Goal: Task Accomplishment & Management: Manage account settings

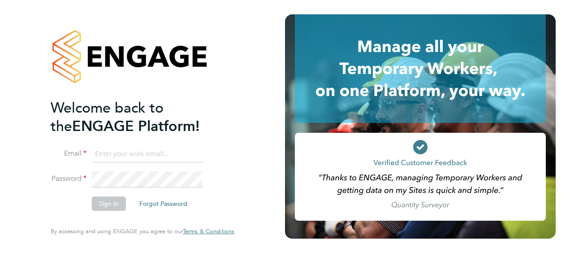
type input "[PERSON_NAME][EMAIL_ADDRESS][DOMAIN_NAME]"
click at [119, 199] on button "Sign In" at bounding box center [109, 203] width 34 height 14
click at [109, 204] on div "Sorry, we are having problems connecting to our services." at bounding box center [142, 126] width 285 height 253
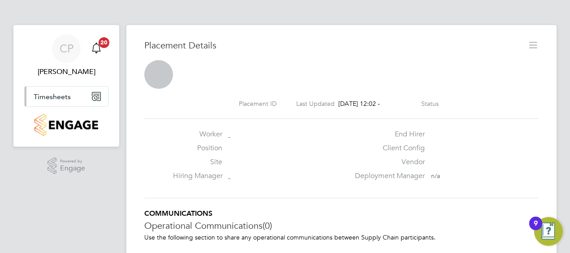
click at [75, 104] on button "Timesheets" at bounding box center [66, 97] width 83 height 20
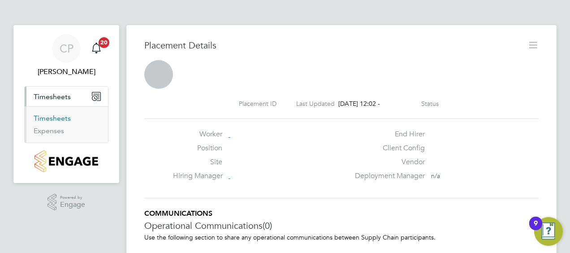
click at [50, 114] on link "Timesheets" at bounding box center [52, 118] width 37 height 9
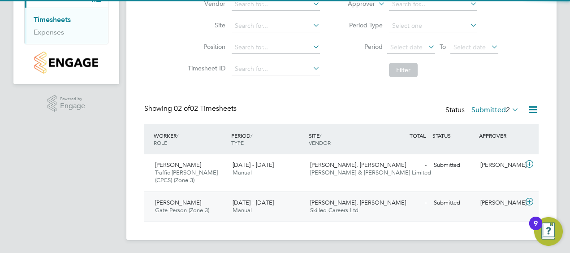
scroll to position [99, 0]
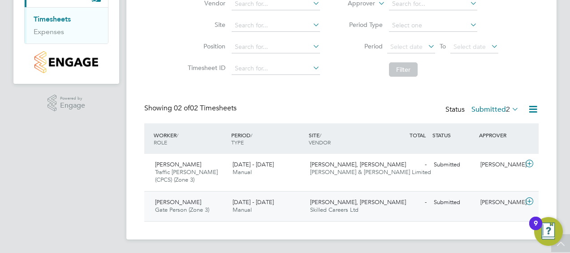
click at [324, 201] on span "[PERSON_NAME], [PERSON_NAME]" at bounding box center [358, 202] width 96 height 8
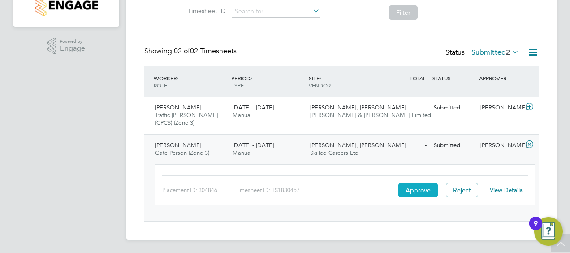
click at [426, 191] on button "Approve" at bounding box center [418, 190] width 39 height 14
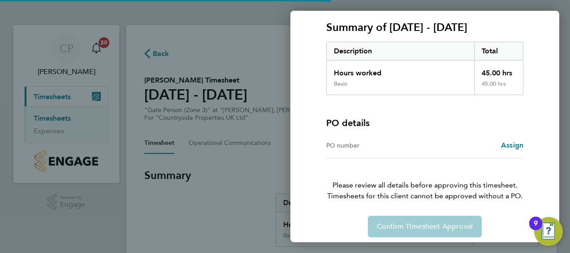
scroll to position [125, 0]
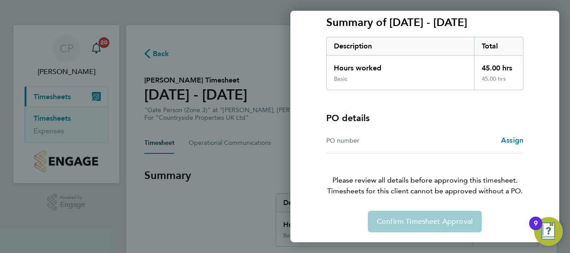
drag, startPoint x: 417, startPoint y: 230, endPoint x: 420, endPoint y: 222, distance: 7.7
click at [417, 227] on div "Confirm Timesheet Approval" at bounding box center [425, 222] width 219 height 22
click at [420, 222] on div "Confirm Timesheet Approval" at bounding box center [425, 222] width 219 height 22
click at [200, 153] on div "Back Timesheet approval of Reece Reed Gate Person (Zone 3) · Countryside Proper…" at bounding box center [285, 126] width 570 height 253
click at [58, 92] on div "Back Timesheet approval of Reece Reed Gate Person (Zone 3) · Countryside Proper…" at bounding box center [285, 126] width 570 height 253
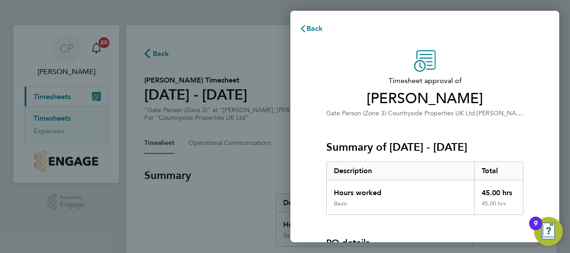
scroll to position [0, 0]
click at [325, 25] on button "Back" at bounding box center [312, 29] width 42 height 18
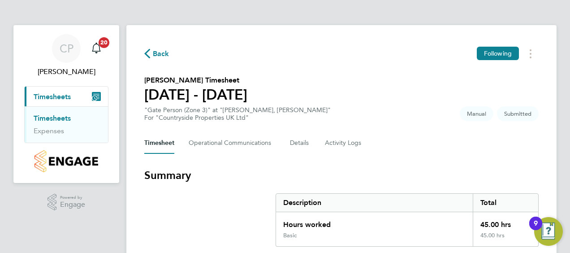
click at [61, 94] on span "Timesheets" at bounding box center [52, 96] width 37 height 9
click at [46, 117] on link "Timesheets" at bounding box center [52, 118] width 37 height 9
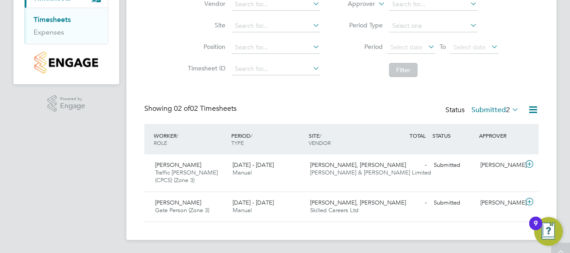
scroll to position [99, 0]
click at [286, 165] on div "22 - 28 Sep 2025 Manual" at bounding box center [268, 168] width 78 height 22
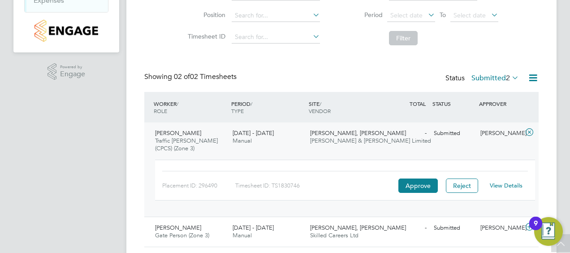
scroll to position [156, 0]
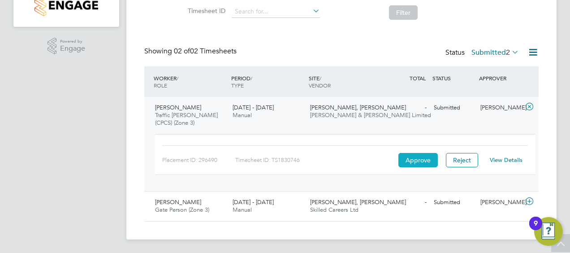
click at [411, 159] on button "Approve" at bounding box center [418, 160] width 39 height 14
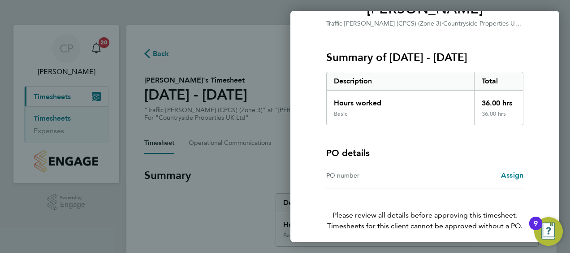
scroll to position [125, 0]
